Goal: Task Accomplishment & Management: Manage account settings

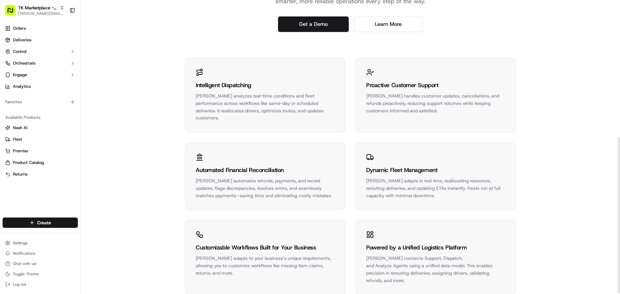
scroll to position [260, 0]
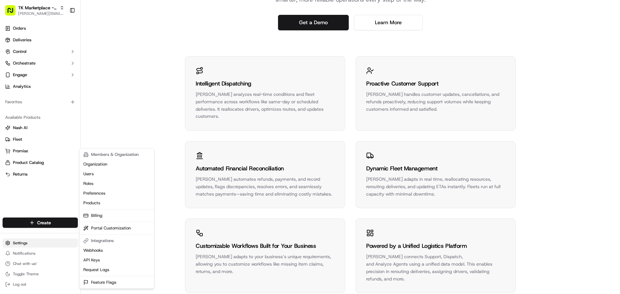
click at [37, 242] on html "TK Marketplace - TKD [PERSON_NAME][EMAIL_ADDRESS][DOMAIN_NAME] Toggle Sidebar O…" at bounding box center [310, 147] width 620 height 294
click at [104, 204] on link "Products" at bounding box center [117, 203] width 72 height 10
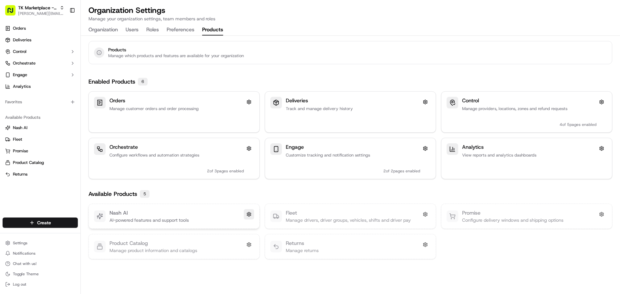
click at [245, 216] on button at bounding box center [249, 214] width 10 height 10
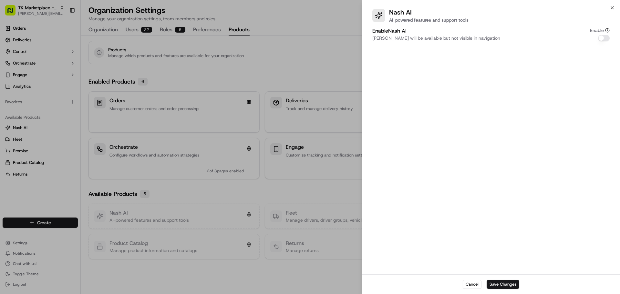
click at [604, 37] on button "Enable [PERSON_NAME]" at bounding box center [604, 38] width 12 height 6
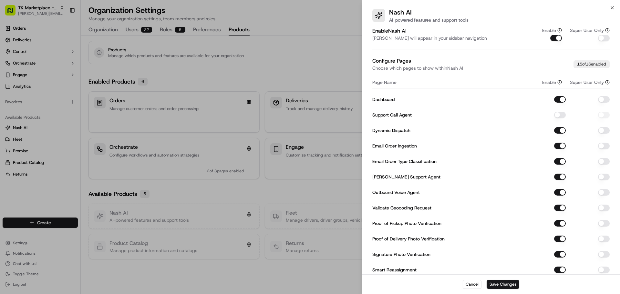
click at [605, 37] on button "button" at bounding box center [604, 38] width 12 height 6
click at [37, 125] on div at bounding box center [310, 147] width 620 height 294
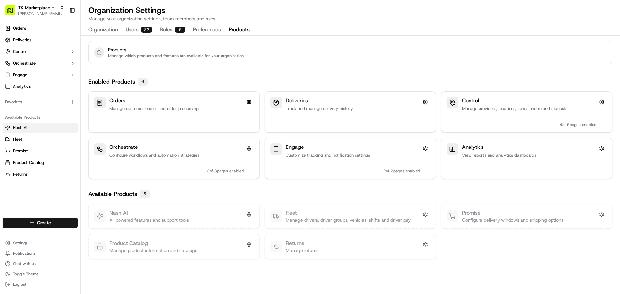
click at [34, 128] on link "Nash AI" at bounding box center [40, 128] width 70 height 6
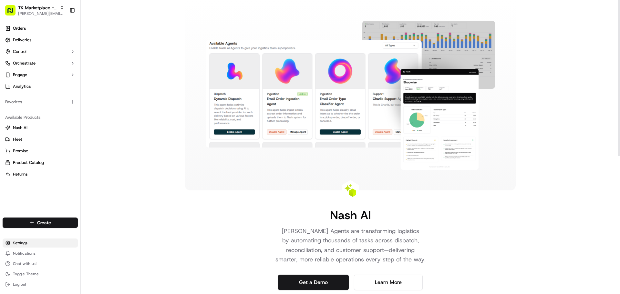
click at [32, 242] on html "TK Marketplace - TKD [PERSON_NAME][EMAIL_ADDRESS][DOMAIN_NAME] Toggle Sidebar O…" at bounding box center [310, 147] width 620 height 294
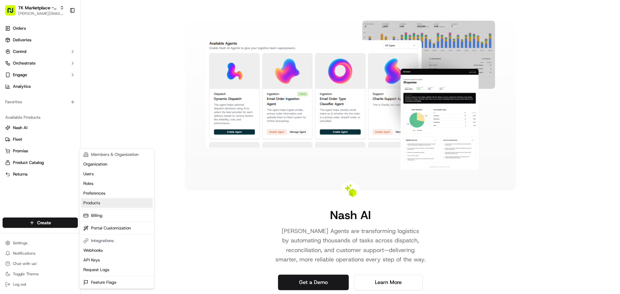
click at [102, 204] on link "Products" at bounding box center [117, 203] width 72 height 10
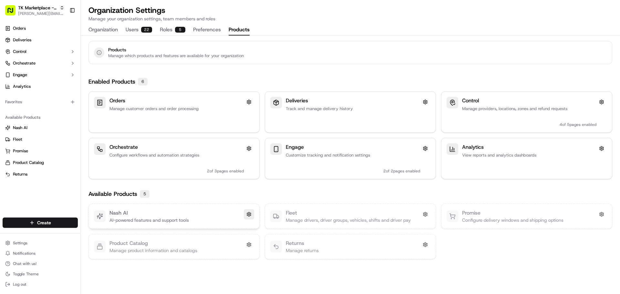
click at [251, 216] on button at bounding box center [249, 214] width 10 height 10
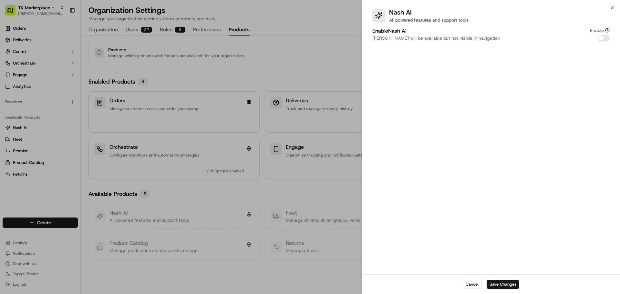
click at [603, 38] on button "Enable [PERSON_NAME]" at bounding box center [604, 38] width 12 height 6
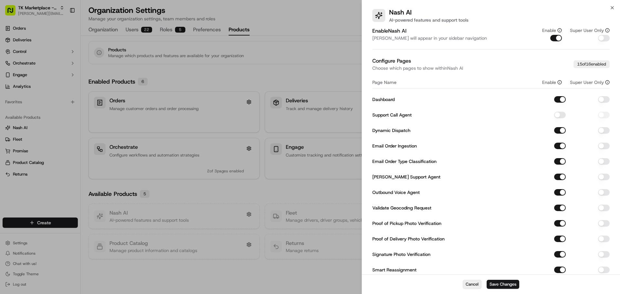
click at [475, 283] on button "Cancel" at bounding box center [472, 284] width 19 height 9
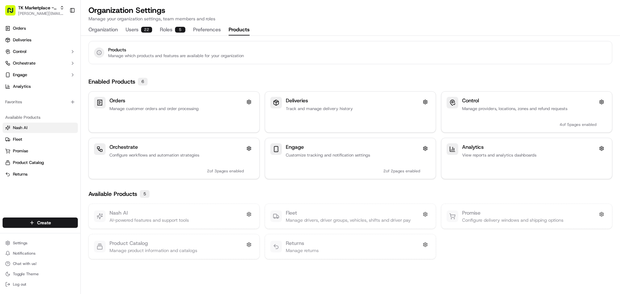
click at [35, 130] on link "Nash AI" at bounding box center [40, 128] width 70 height 6
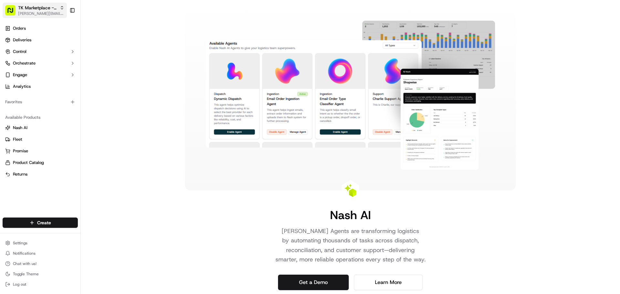
click at [38, 16] on span "[PERSON_NAME][EMAIL_ADDRESS][DOMAIN_NAME]" at bounding box center [41, 13] width 46 height 5
type input "redwag"
click at [102, 33] on span "The RedWagon Delivers" at bounding box center [106, 34] width 46 height 6
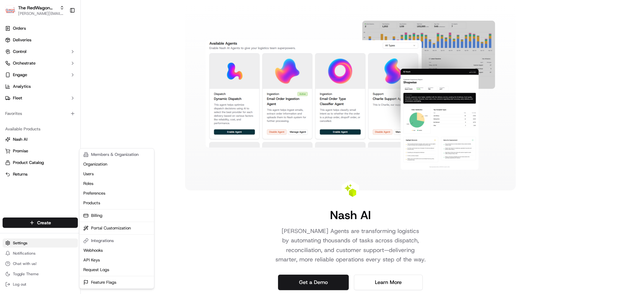
click at [30, 243] on html "The RedWagon Delivers [PERSON_NAME][EMAIL_ADDRESS][DOMAIN_NAME] Toggle Sidebar …" at bounding box center [310, 147] width 620 height 294
click at [94, 204] on link "Products" at bounding box center [117, 203] width 72 height 10
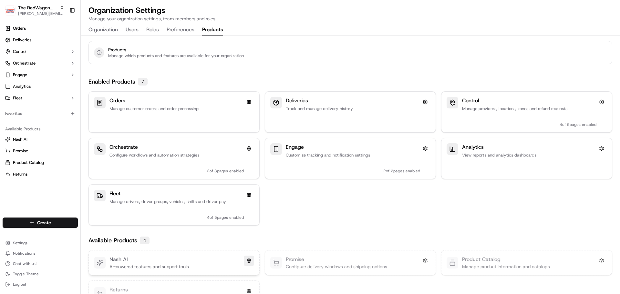
click at [249, 262] on button at bounding box center [249, 261] width 10 height 10
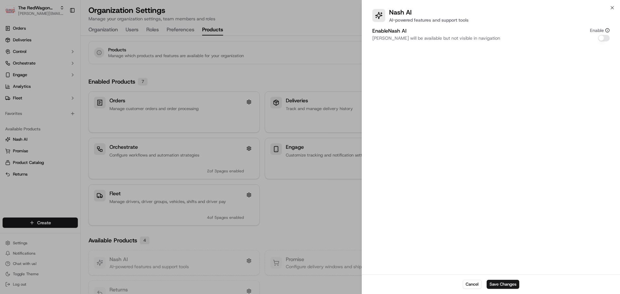
click at [603, 37] on button "Enable [PERSON_NAME]" at bounding box center [604, 38] width 12 height 6
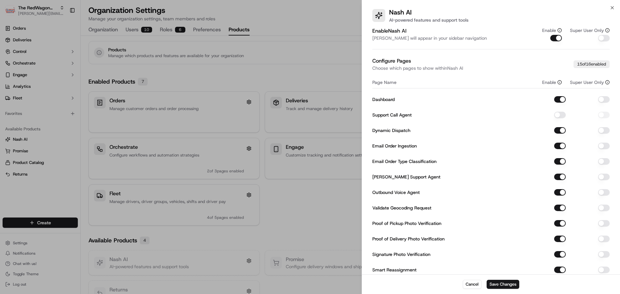
click at [603, 37] on button "button" at bounding box center [604, 38] width 12 height 6
click at [506, 284] on button "Save Changes" at bounding box center [503, 284] width 33 height 9
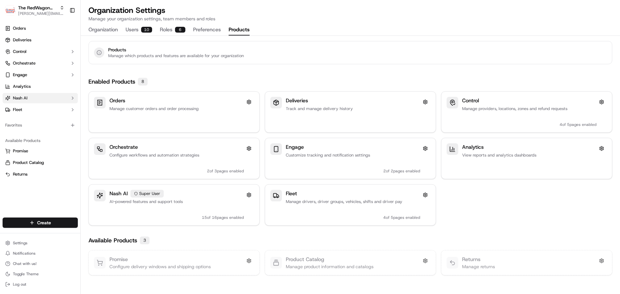
click at [39, 99] on button "Nash AI" at bounding box center [40, 98] width 75 height 10
click at [45, 112] on link "Dashboard" at bounding box center [40, 108] width 60 height 9
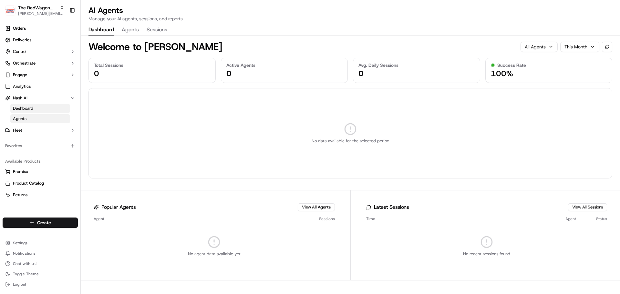
click at [43, 117] on link "Agents" at bounding box center [40, 118] width 60 height 9
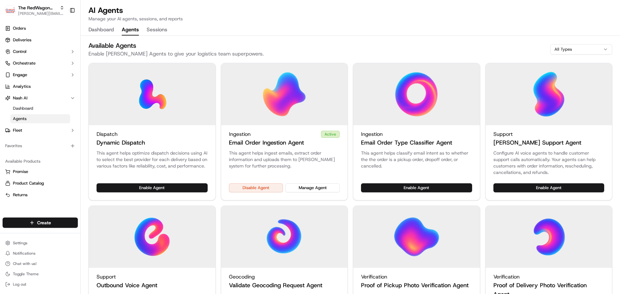
drag, startPoint x: 323, startPoint y: 51, endPoint x: 265, endPoint y: 45, distance: 58.1
click at [265, 45] on div "Available Agents Enable [PERSON_NAME] Agents to give your logistics team superp…" at bounding box center [350, 49] width 524 height 17
click at [39, 241] on html "The RedWagon Delivers [PERSON_NAME][EMAIL_ADDRESS][DOMAIN_NAME] Toggle Sidebar …" at bounding box center [310, 147] width 620 height 294
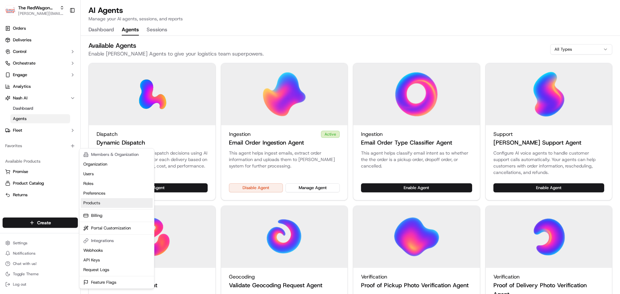
click at [102, 205] on link "Products" at bounding box center [117, 203] width 72 height 10
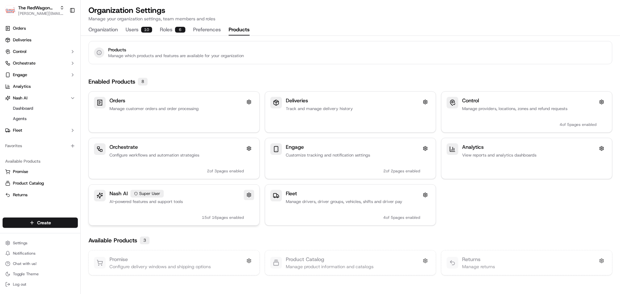
click at [249, 196] on button at bounding box center [249, 195] width 10 height 10
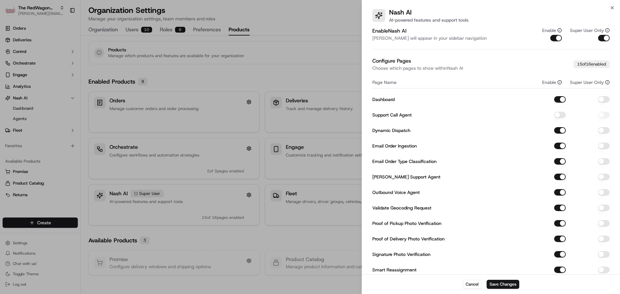
click at [601, 161] on button "button" at bounding box center [604, 161] width 12 height 6
click at [610, 161] on div "Enable [PERSON_NAME] [PERSON_NAME] will appear in your sidebar navigation Enabl…" at bounding box center [491, 182] width 258 height 313
click at [607, 162] on button "button" at bounding box center [604, 161] width 12 height 6
click at [600, 162] on button "button" at bounding box center [604, 161] width 12 height 6
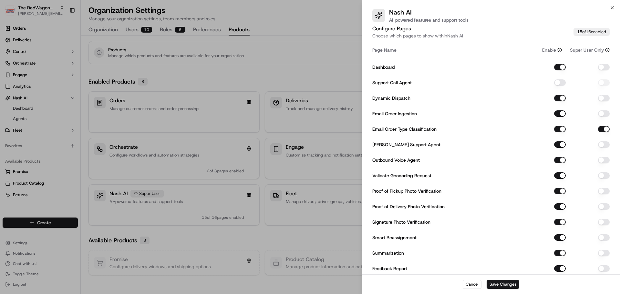
click at [602, 176] on button "button" at bounding box center [604, 175] width 12 height 6
click at [600, 192] on button "button" at bounding box center [604, 191] width 12 height 6
click at [600, 208] on button "button" at bounding box center [604, 206] width 12 height 6
click at [600, 220] on button "button" at bounding box center [604, 222] width 12 height 6
click at [601, 235] on button "button" at bounding box center [604, 237] width 12 height 6
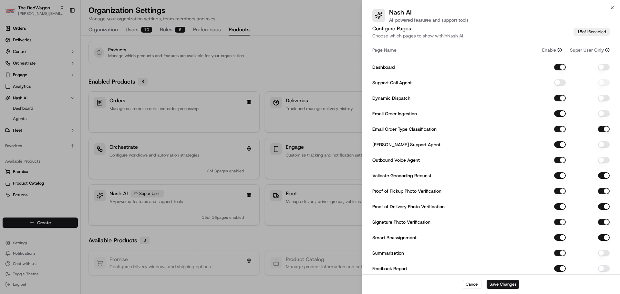
click at [603, 251] on button "button" at bounding box center [604, 253] width 12 height 6
click at [603, 268] on button "button" at bounding box center [604, 268] width 12 height 6
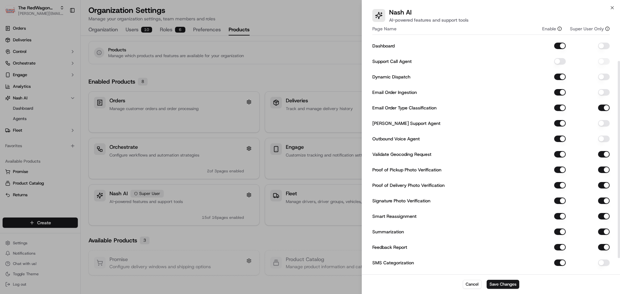
scroll to position [65, 0]
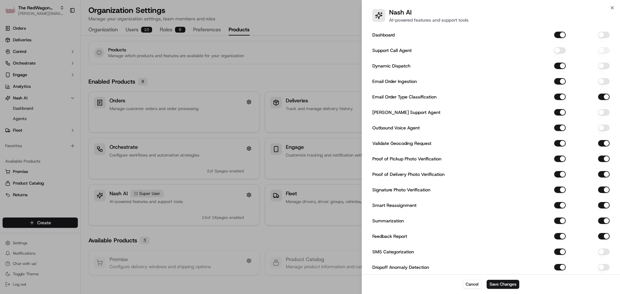
drag, startPoint x: 603, startPoint y: 253, endPoint x: 605, endPoint y: 260, distance: 7.9
click at [603, 253] on button "button" at bounding box center [604, 252] width 12 height 6
click at [602, 269] on button "button" at bounding box center [604, 267] width 12 height 6
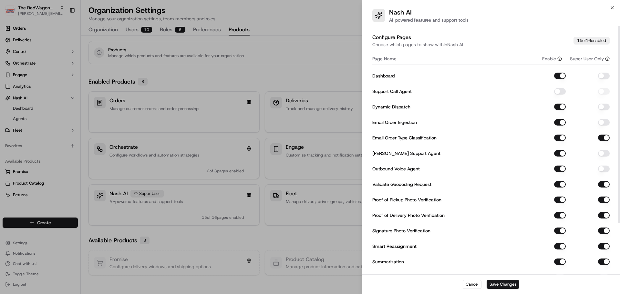
scroll to position [0, 0]
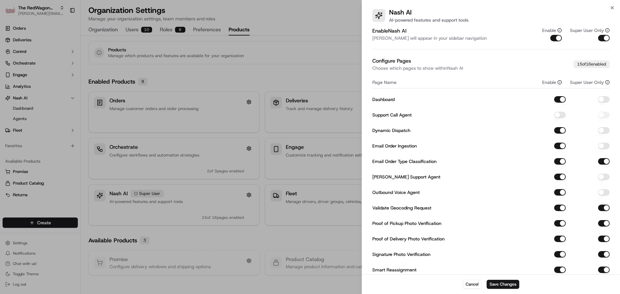
click at [601, 145] on button "button" at bounding box center [604, 146] width 12 height 6
click at [602, 146] on button "button" at bounding box center [604, 146] width 12 height 6
click at [601, 131] on button "button" at bounding box center [604, 130] width 12 height 6
click at [600, 100] on button "button" at bounding box center [604, 99] width 12 height 6
click at [510, 284] on button "Save Changes" at bounding box center [503, 284] width 33 height 9
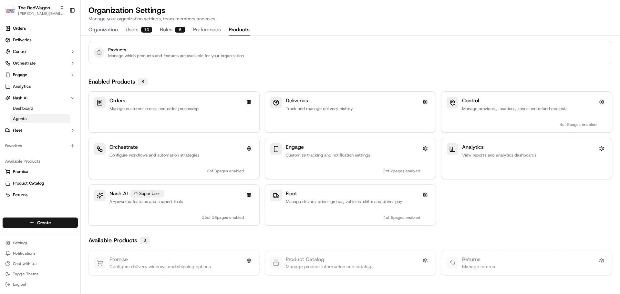
click at [42, 117] on link "Agents" at bounding box center [40, 118] width 60 height 9
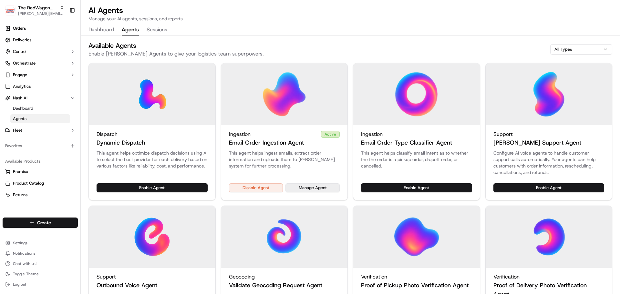
click at [311, 188] on button "Manage Agent" at bounding box center [312, 187] width 54 height 9
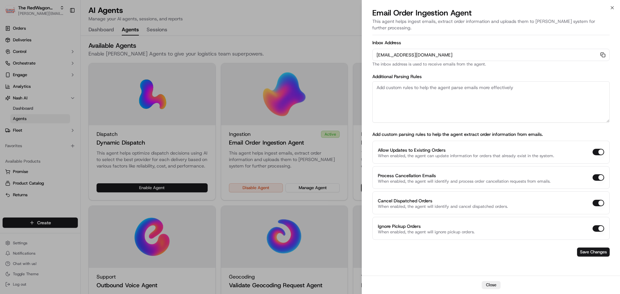
click at [320, 26] on div at bounding box center [310, 147] width 620 height 294
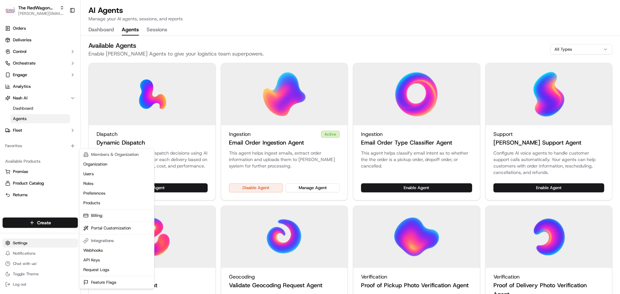
click at [44, 242] on html "The RedWagon Delivers [PERSON_NAME][EMAIL_ADDRESS][DOMAIN_NAME] Toggle Sidebar …" at bounding box center [310, 147] width 620 height 294
click at [108, 201] on link "Products" at bounding box center [117, 203] width 72 height 10
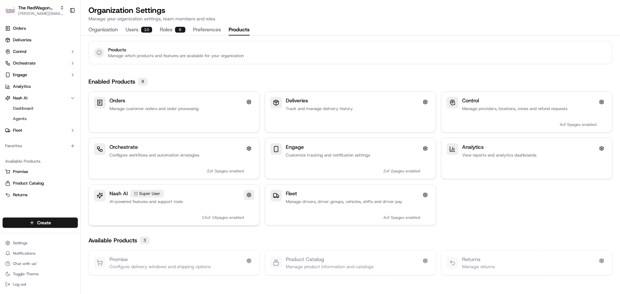
click at [248, 196] on button at bounding box center [249, 195] width 10 height 10
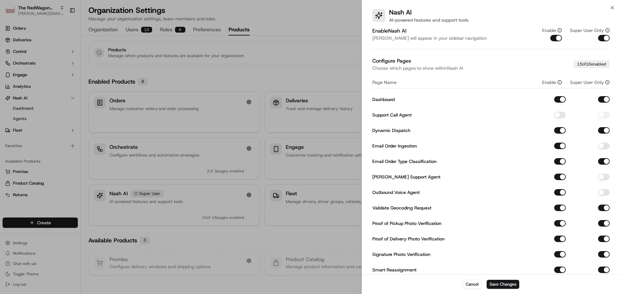
click at [606, 38] on button "button" at bounding box center [604, 38] width 12 height 6
click at [504, 287] on button "Save Changes" at bounding box center [503, 284] width 33 height 9
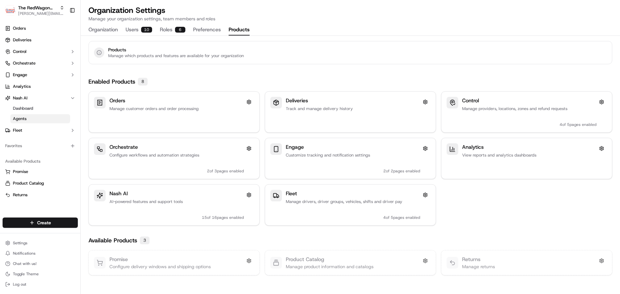
click at [34, 118] on link "Agents" at bounding box center [40, 118] width 60 height 9
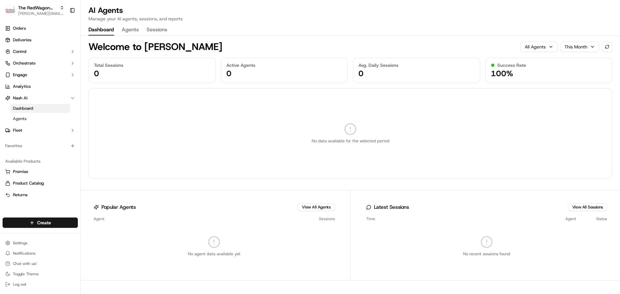
click at [105, 31] on button "Dashboard" at bounding box center [101, 30] width 26 height 11
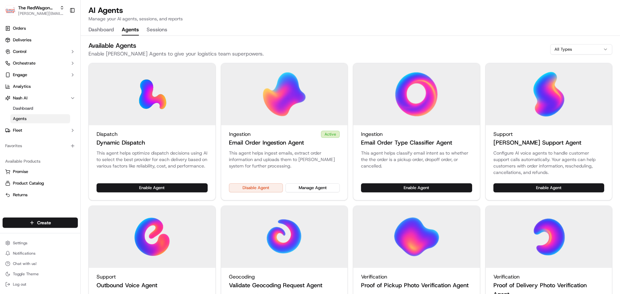
click at [138, 30] on button "Agents" at bounding box center [130, 30] width 17 height 11
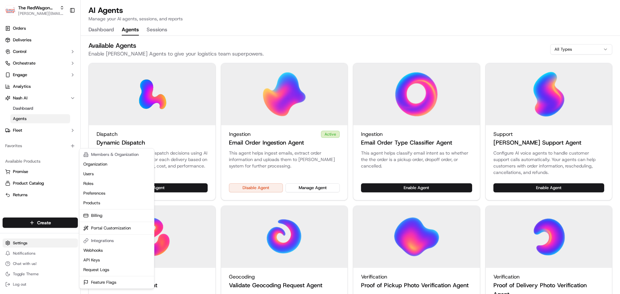
click at [44, 241] on html "The RedWagon Delivers [PERSON_NAME][EMAIL_ADDRESS][DOMAIN_NAME] Toggle Sidebar …" at bounding box center [310, 147] width 620 height 294
click at [104, 204] on link "Products" at bounding box center [117, 203] width 72 height 10
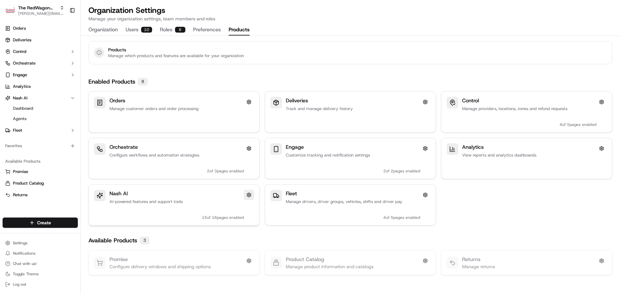
click at [250, 197] on button at bounding box center [249, 195] width 10 height 10
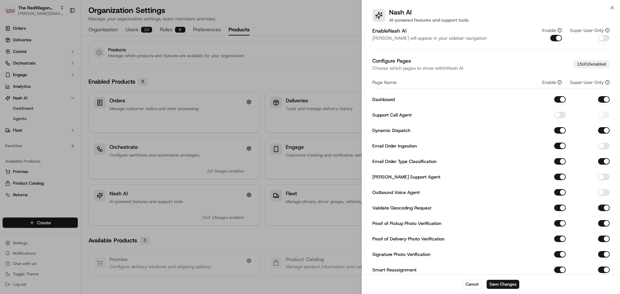
click at [562, 99] on button "Dashboard" at bounding box center [560, 99] width 12 height 6
click at [504, 286] on button "Save Changes" at bounding box center [503, 284] width 33 height 9
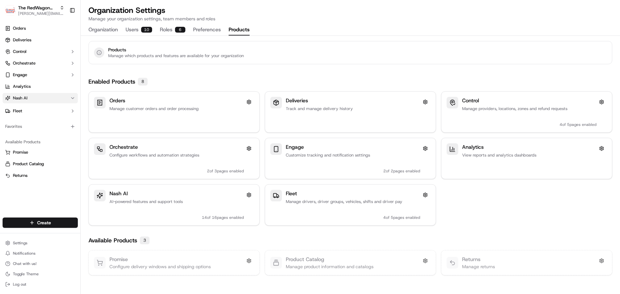
click at [38, 97] on button "Nash AI" at bounding box center [40, 98] width 75 height 10
click at [44, 99] on button "Nash AI" at bounding box center [40, 98] width 75 height 10
click at [251, 194] on button at bounding box center [249, 195] width 10 height 10
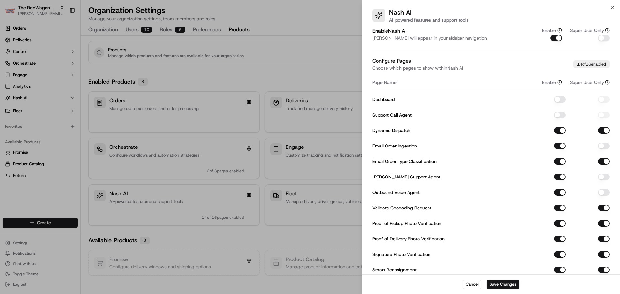
click at [559, 99] on button "Dashboard" at bounding box center [560, 99] width 12 height 6
click at [505, 284] on button "Save Changes" at bounding box center [503, 284] width 33 height 9
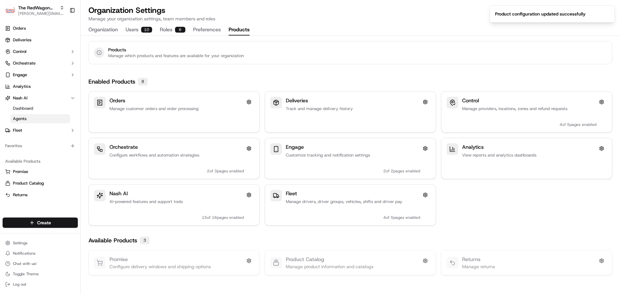
click at [31, 123] on link "Agents" at bounding box center [40, 118] width 60 height 9
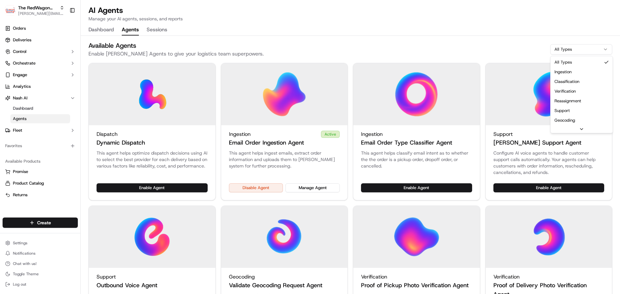
click at [578, 52] on html "The RedWagon Delivers [PERSON_NAME][EMAIL_ADDRESS][DOMAIN_NAME] Toggle Sidebar …" at bounding box center [310, 147] width 620 height 294
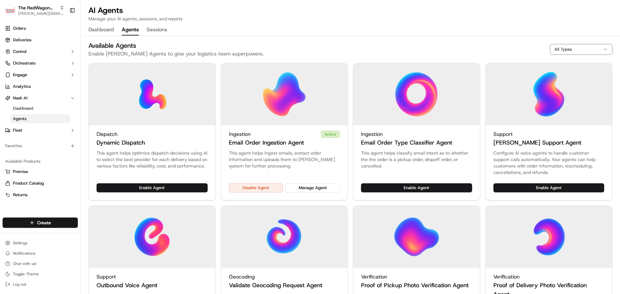
click at [531, 52] on html "The RedWagon Delivers [PERSON_NAME][EMAIL_ADDRESS][DOMAIN_NAME] Toggle Sidebar …" at bounding box center [310, 147] width 620 height 294
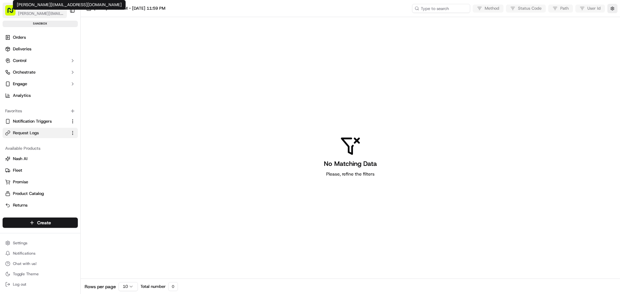
click at [30, 15] on span "[PERSON_NAME][EMAIL_ADDRESS][DOMAIN_NAME]" at bounding box center [41, 13] width 46 height 5
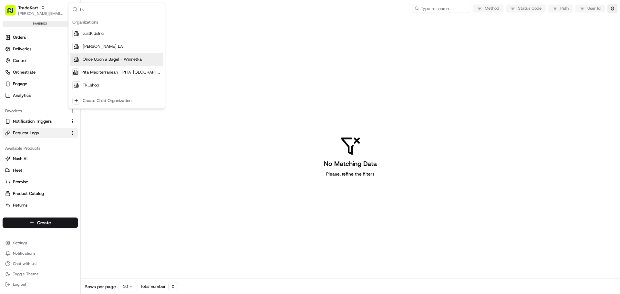
type input "t"
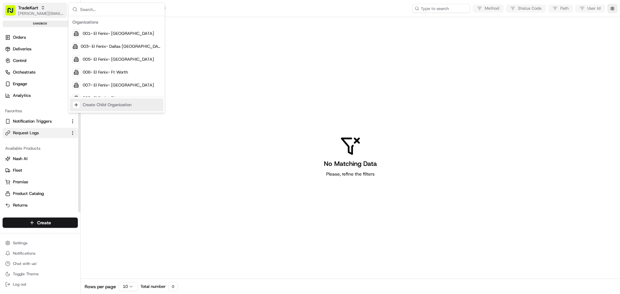
click at [29, 15] on span "jeff@usenash.com" at bounding box center [41, 13] width 46 height 5
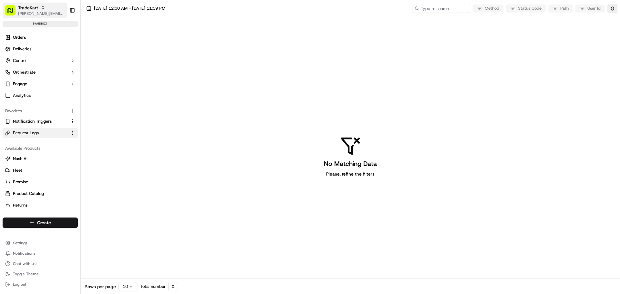
click at [29, 15] on span "jeff@usenash.com" at bounding box center [41, 13] width 46 height 5
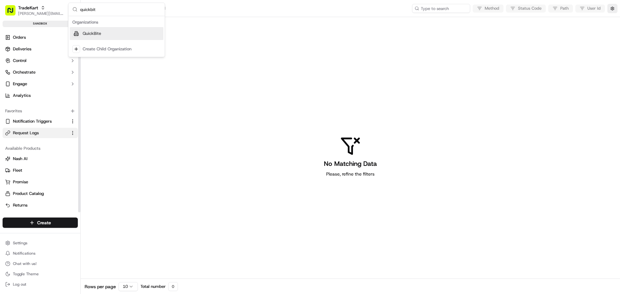
type input "quickbit"
click at [99, 36] on span "QuickBite" at bounding box center [92, 34] width 18 height 6
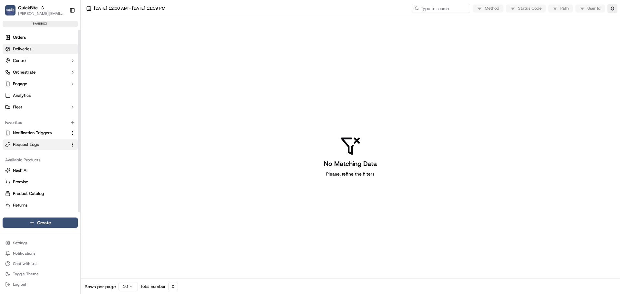
click at [28, 46] on span "Deliveries" at bounding box center [22, 49] width 18 height 6
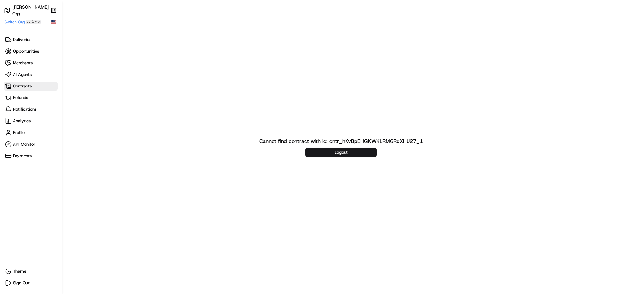
click at [26, 87] on span "Contracts" at bounding box center [22, 86] width 19 height 6
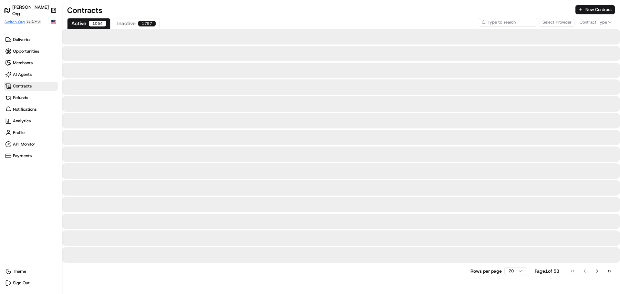
click at [16, 24] on span "Switch Org" at bounding box center [15, 21] width 20 height 5
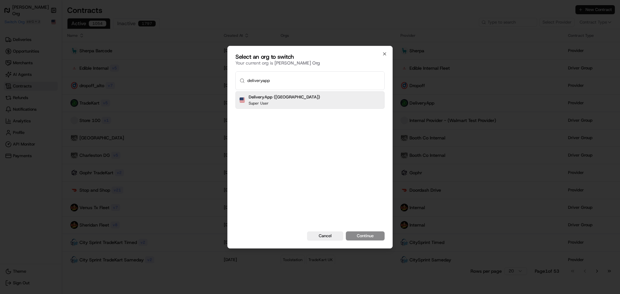
type input "deliveryapp"
click at [346, 232] on button "Continue" at bounding box center [365, 236] width 39 height 9
